Goal: Task Accomplishment & Management: Use online tool/utility

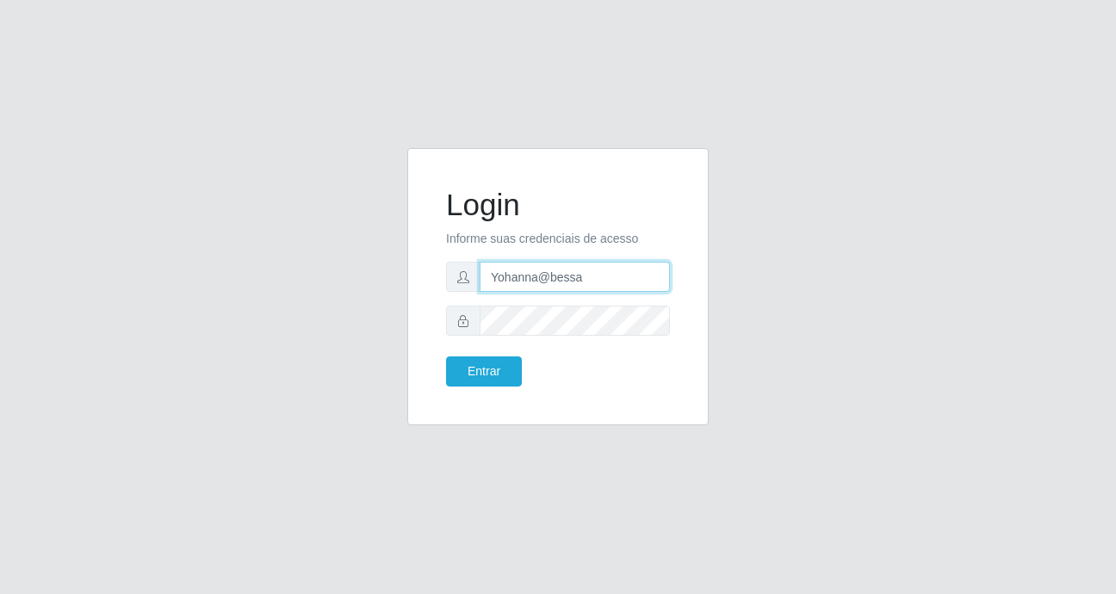
click at [591, 281] on input "Yohanna@bessa" at bounding box center [574, 277] width 190 height 30
type input "Y"
type input "S"
click at [547, 278] on input "sabri" at bounding box center [574, 277] width 190 height 30
click at [542, 289] on input "sabri" at bounding box center [574, 277] width 190 height 30
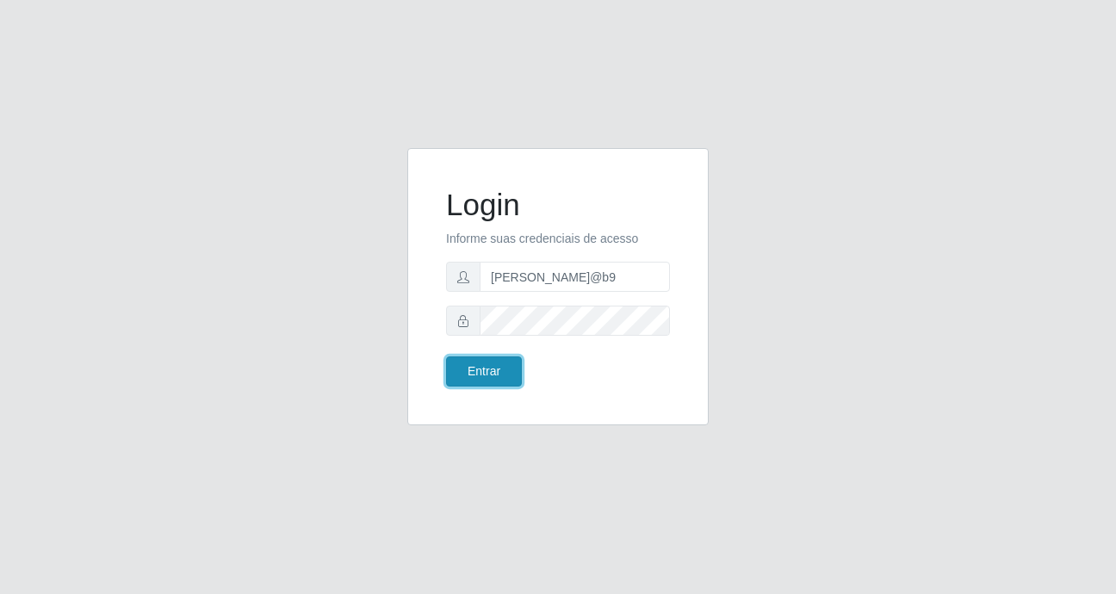
click at [481, 366] on button "Entrar" at bounding box center [484, 371] width 76 height 30
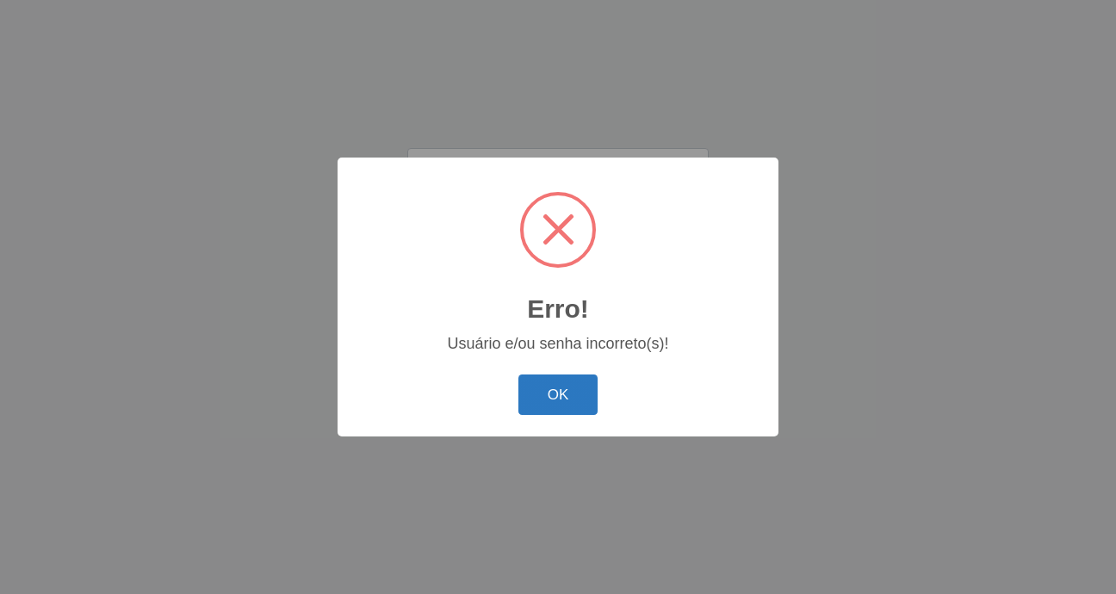
click at [568, 404] on button "OK" at bounding box center [558, 394] width 80 height 40
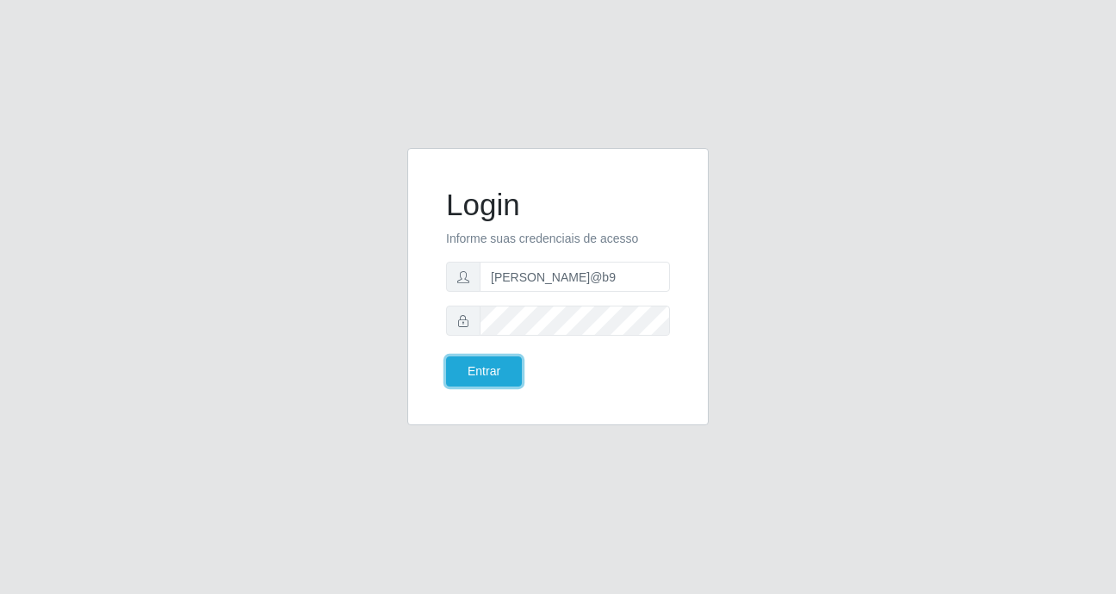
click at [537, 330] on form "Login Informe suas credenciais de acesso [PERSON_NAME]@b9 Entrar" at bounding box center [558, 287] width 224 height 200
click at [659, 290] on form "Login Informe suas credenciais de acesso [PERSON_NAME]@b9 Entrar" at bounding box center [558, 287] width 224 height 200
click at [486, 363] on button "Entrar" at bounding box center [484, 371] width 76 height 30
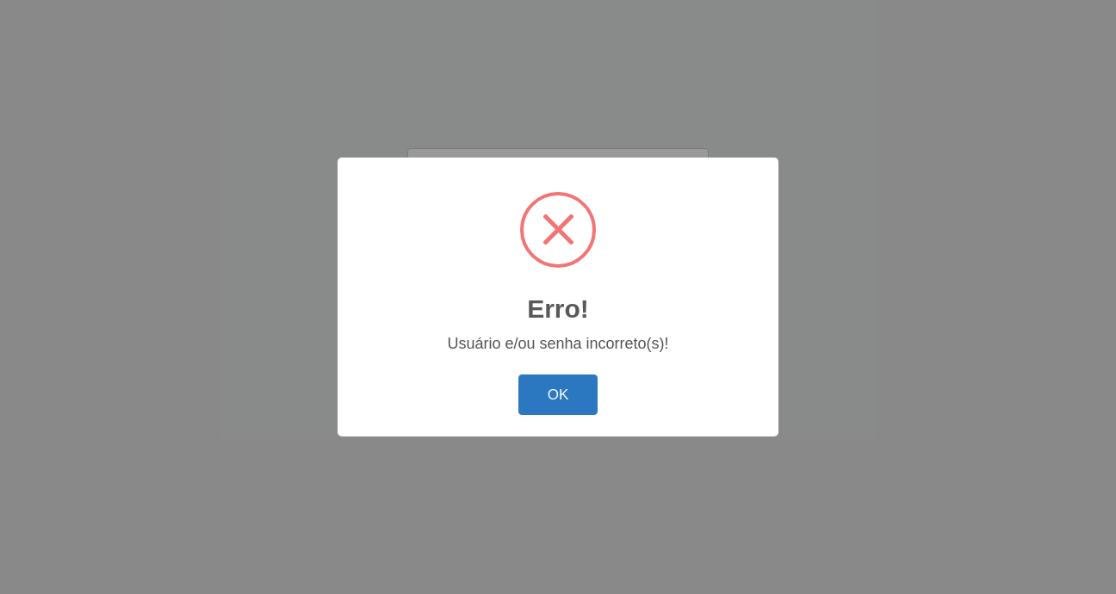
click at [547, 393] on button "OK" at bounding box center [558, 394] width 80 height 40
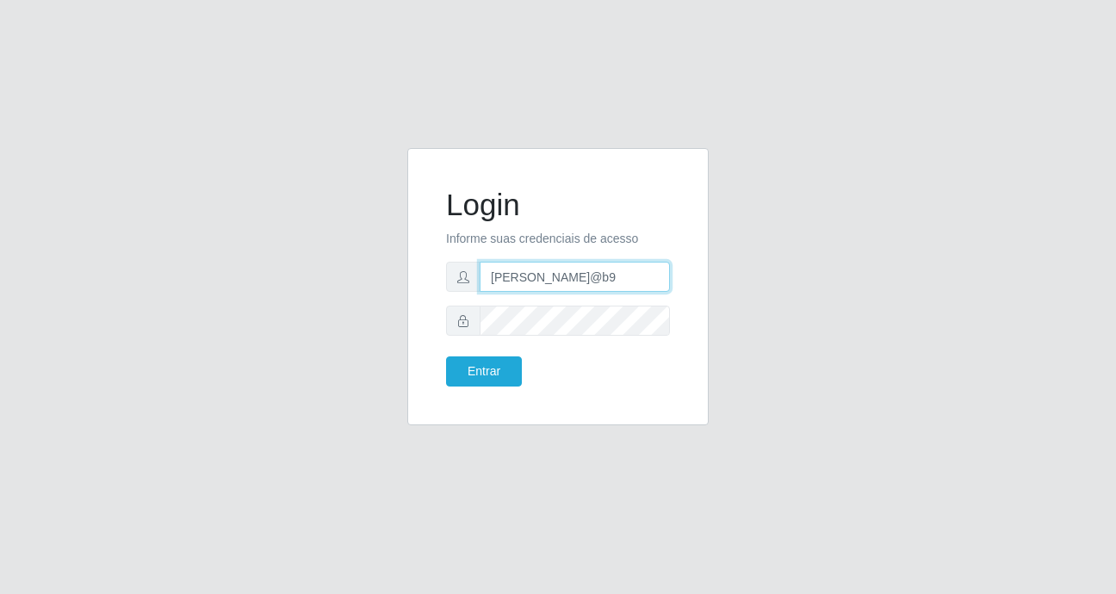
click at [569, 280] on input "[PERSON_NAME]@b9" at bounding box center [574, 277] width 190 height 30
drag, startPoint x: 616, startPoint y: 279, endPoint x: 555, endPoint y: 282, distance: 60.4
click at [555, 282] on input "[PERSON_NAME]@b9iwoF2025" at bounding box center [574, 277] width 190 height 30
click at [636, 279] on input "[PERSON_NAME]@b9iwoF2025" at bounding box center [574, 277] width 190 height 30
type input "[PERSON_NAME]@b9"
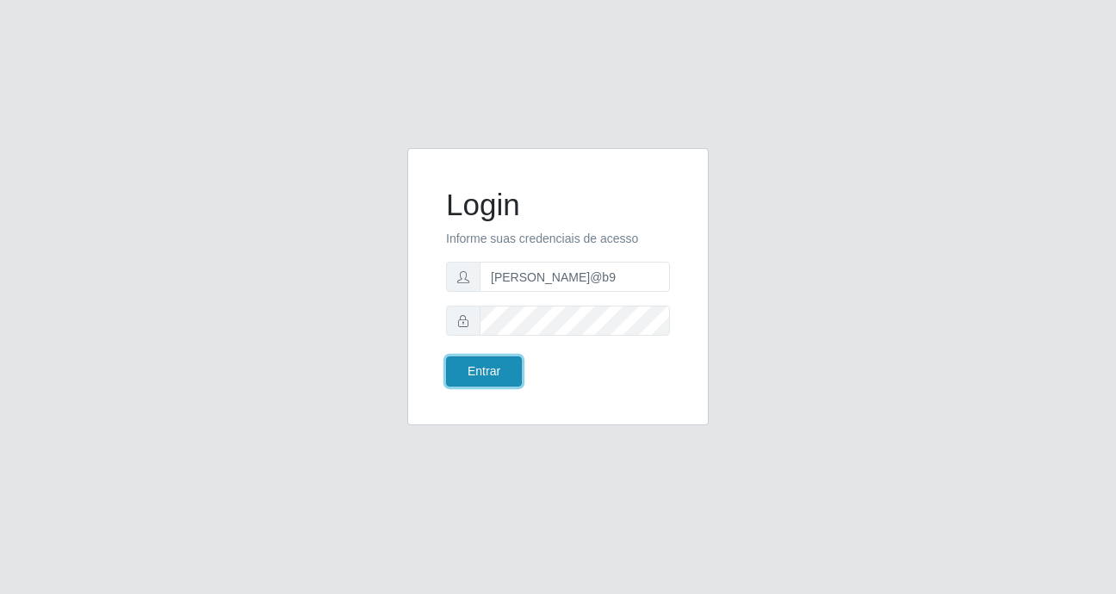
click at [471, 376] on button "Entrar" at bounding box center [484, 371] width 76 height 30
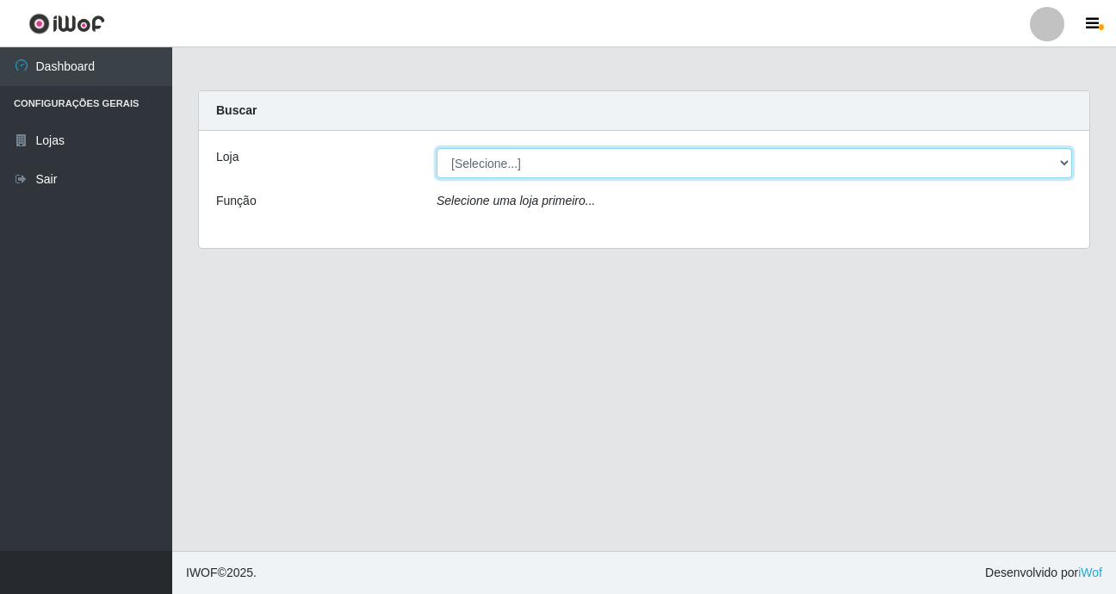
click at [1062, 159] on select "[Selecione...] Bemais Supermercados - B9 Bessa" at bounding box center [753, 163] width 635 height 30
select select "410"
click at [436, 148] on select "[Selecione...] Bemais Supermercados - B9 Bessa" at bounding box center [753, 163] width 635 height 30
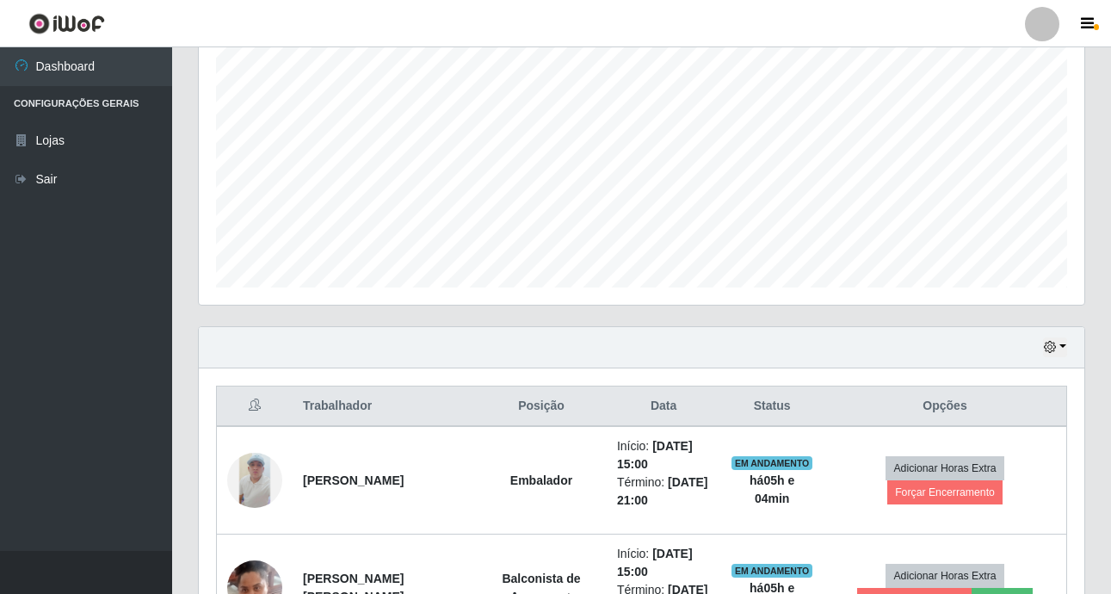
scroll to position [566, 0]
